Goal: Task Accomplishment & Management: Complete application form

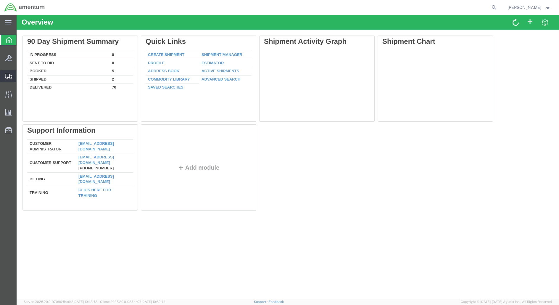
click at [0, 0] on span "Shipment Manager" at bounding box center [0, 0] width 0 height 0
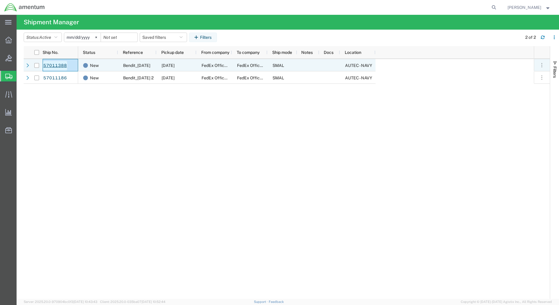
click at [54, 64] on link "57011388" at bounding box center [55, 65] width 24 height 9
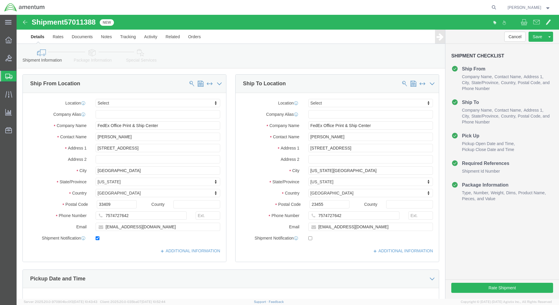
select select
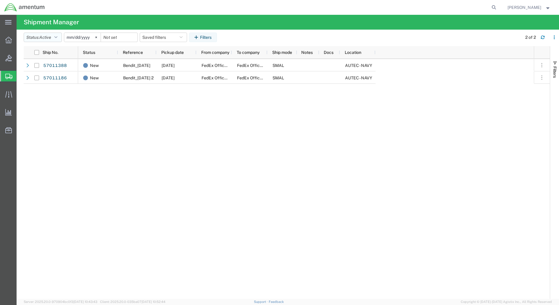
click at [54, 36] on button "Status: Active" at bounding box center [43, 37] width 38 height 9
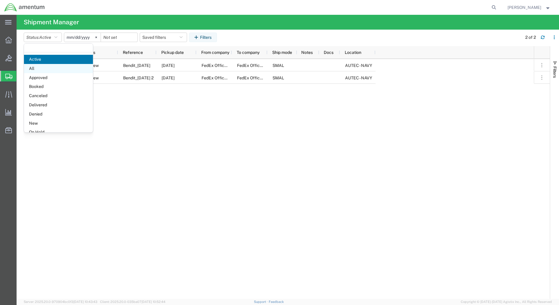
click at [37, 67] on span "All" at bounding box center [58, 68] width 69 height 9
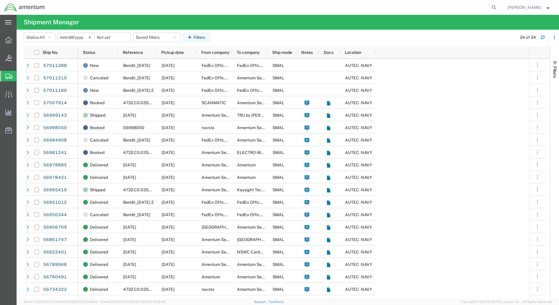
click at [82, 36] on input "[DATE]" at bounding box center [76, 37] width 36 height 9
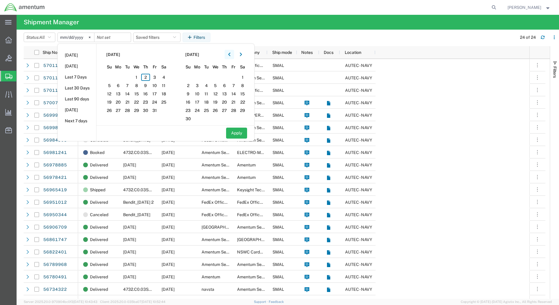
click at [234, 53] on button "button" at bounding box center [229, 54] width 9 height 9
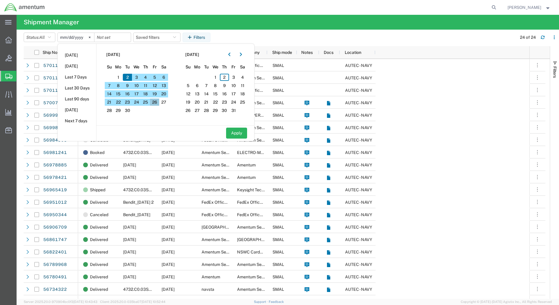
click at [159, 102] on span "26" at bounding box center [154, 102] width 9 height 7
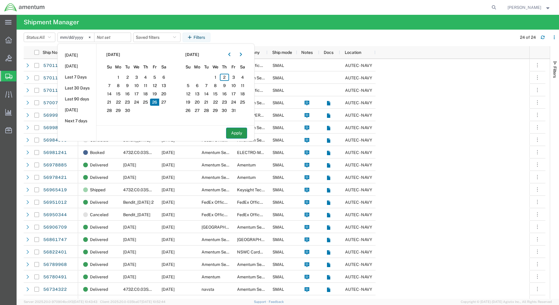
click at [240, 130] on button "Apply" at bounding box center [236, 133] width 21 height 11
type input "[DATE]"
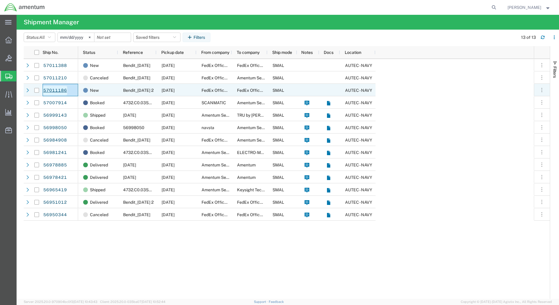
click at [57, 88] on link "57011186" at bounding box center [55, 90] width 24 height 9
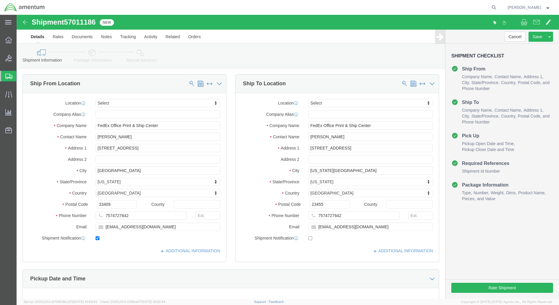
select select
click span
click input "[PERSON_NAME]"
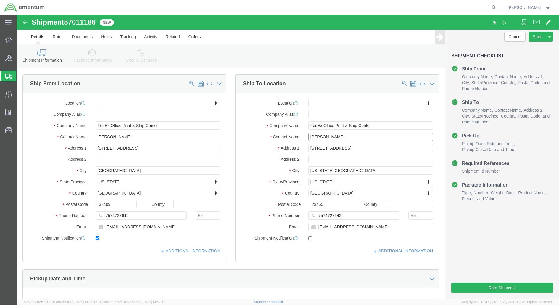
click input "[PERSON_NAME]"
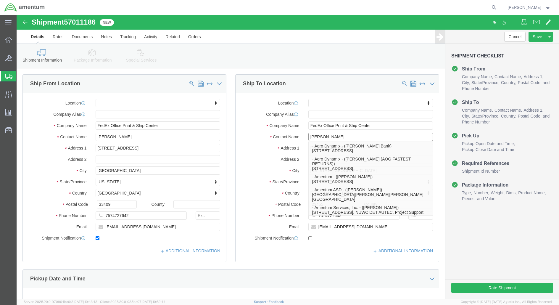
type input "[PERSON_NAME]"
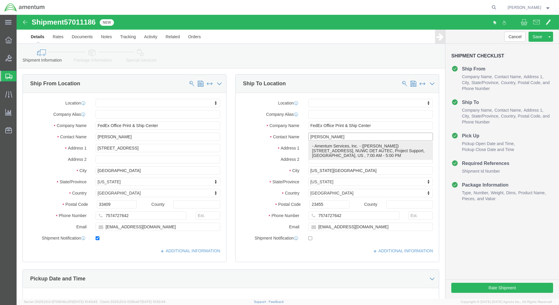
click p "- Amentum Services, Inc. - ([PERSON_NAME]) [STREET_ADDRESS], NUWC DET AUTEC, Pr…"
select select "FL"
drag, startPoint x: 287, startPoint y: 121, endPoint x: 277, endPoint y: 122, distance: 10.7
click div "Contact Name [PERSON_NAME] [PERSON_NAME]"
paste input "[PERSON_NAME]"
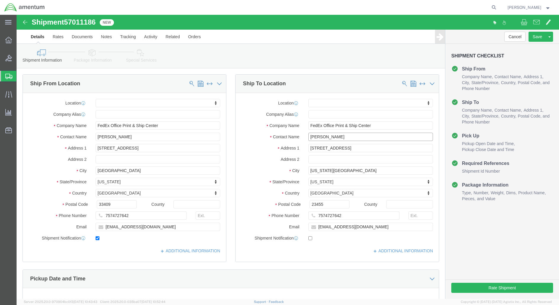
type input "[PERSON_NAME]"
drag, startPoint x: 134, startPoint y: 201, endPoint x: 67, endPoint y: 198, distance: 67.2
click div "Phone Number 7574727642"
drag, startPoint x: 328, startPoint y: 203, endPoint x: 278, endPoint y: 207, distance: 50.1
click div "Phone Number [PHONE_NUMBER]"
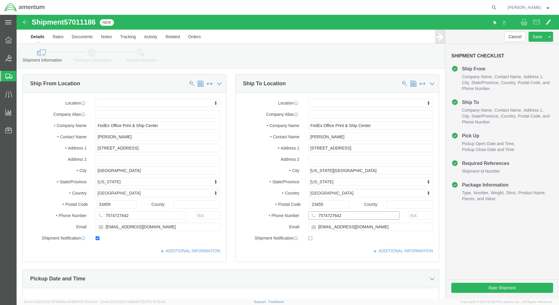
type input "7574727642"
drag, startPoint x: 130, startPoint y: 211, endPoint x: 74, endPoint y: 211, distance: 56.2
click div "[EMAIL_ADDRESS][DOMAIN_NAME]"
drag, startPoint x: 363, startPoint y: 213, endPoint x: 256, endPoint y: 226, distance: 107.3
click div "Location My Profile Location [PHONE_NUMBER] [PHONE_NUMBER] [PHONE_NUMBER] [PHON…"
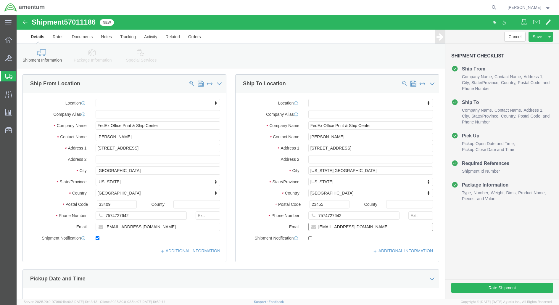
type input "[EMAIL_ADDRESS][DOMAIN_NAME]"
click label
click input "checkbox"
checkbox input "false"
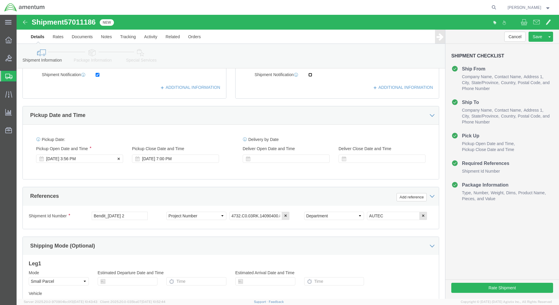
scroll to position [75, 0]
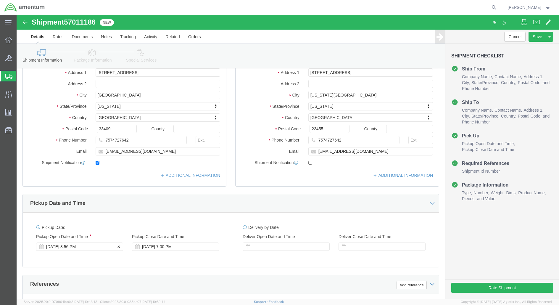
click div "[DATE] 3:56 PM"
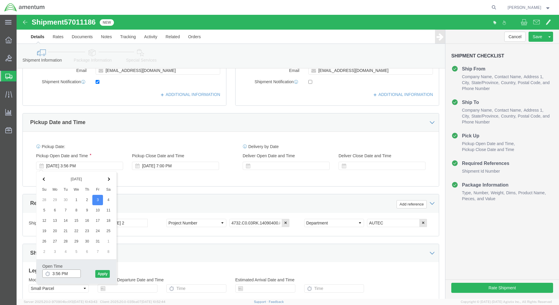
click input "3:56 PM"
drag, startPoint x: 44, startPoint y: 258, endPoint x: 25, endPoint y: 256, distance: 19.1
click div "Open Time 3:56 PM [DATE] 3:56 PM - [DATE] 3:56 PM Cancel Apply"
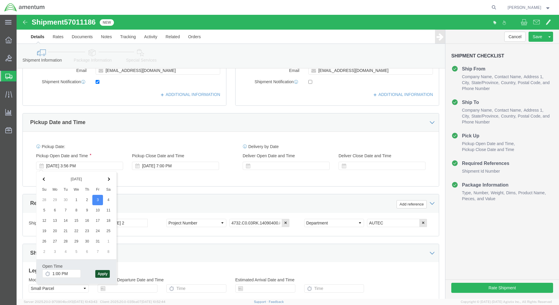
click button "Apply"
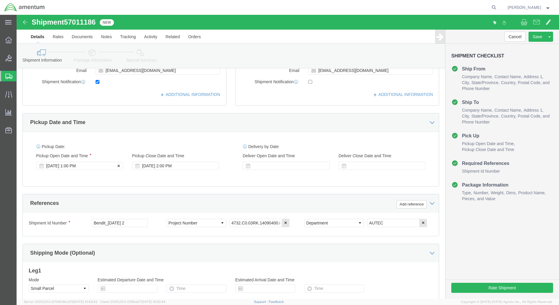
click div "[DATE] 1:00 PM"
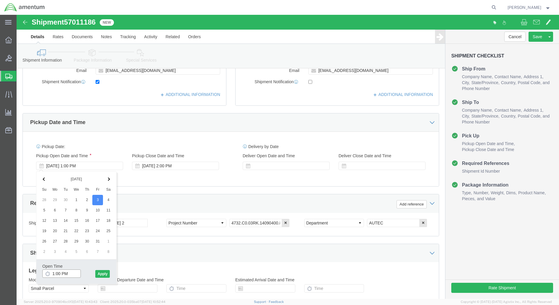
drag, startPoint x: 25, startPoint y: 255, endPoint x: 15, endPoint y: 254, distance: 9.9
click body "Shipment 57011186 New Details Rates Documents Notes Tracking Activity Related O…"
type input "0"
type input "9 am"
click button "Apply"
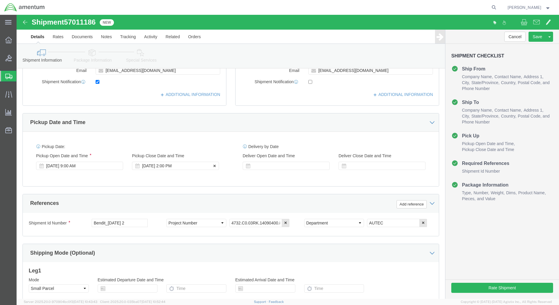
click div "[DATE] 2:00 PM"
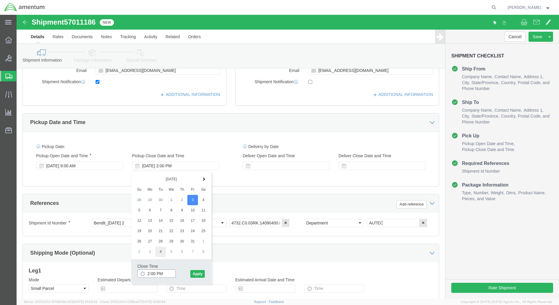
type input "1:00 PM"
click button "Apply"
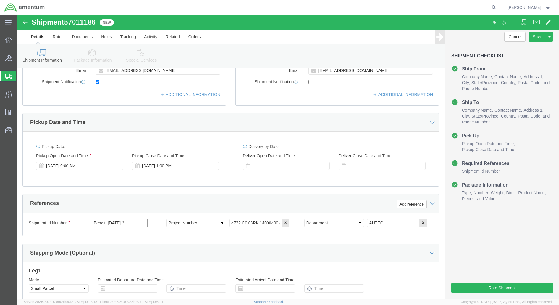
drag, startPoint x: 98, startPoint y: 139, endPoint x: 91, endPoint y: 141, distance: 7.3
click input "Bendit_[DATE] 2"
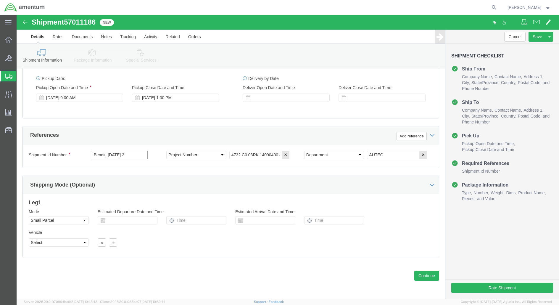
click input "Bendit_[DATE] 2"
type input "Bendit_[DATE]"
click button "Continue"
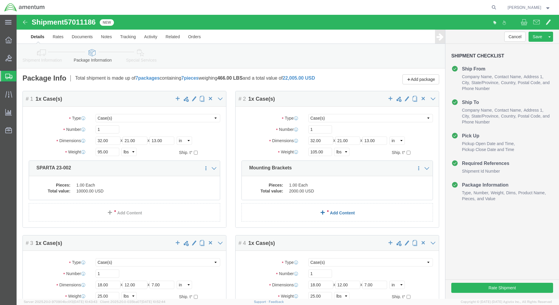
scroll to position [387, 0]
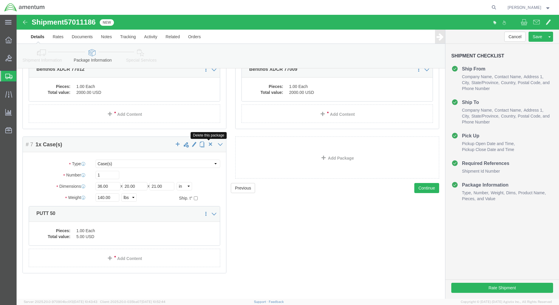
click span "button"
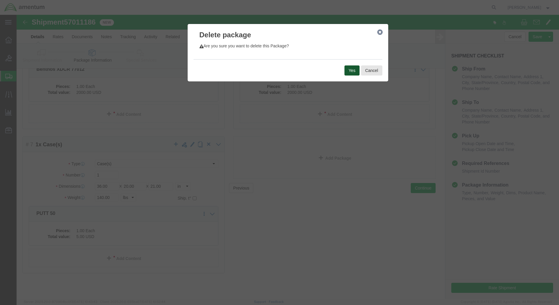
click button "Yes"
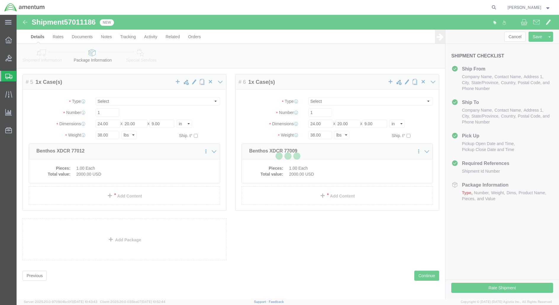
scroll to position [0, 0]
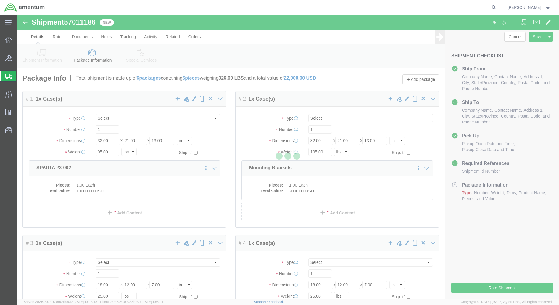
select select "CASE"
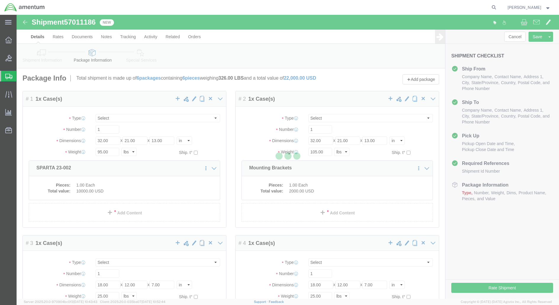
select select "CASE"
